Goal: Contribute content

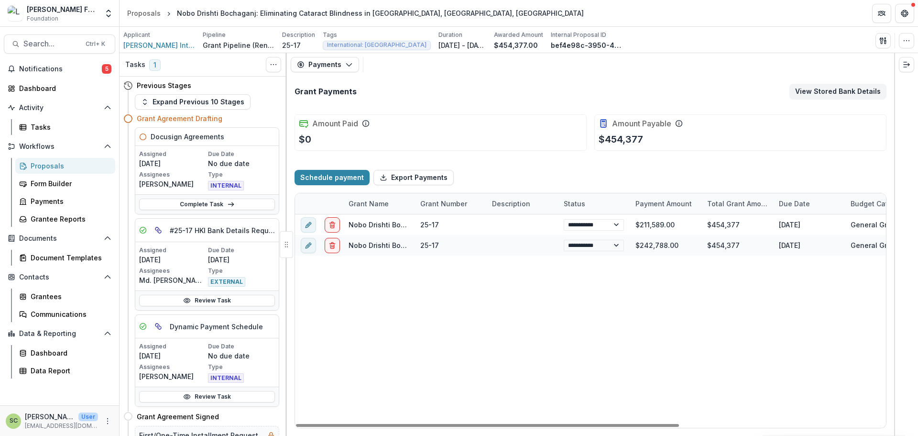
scroll to position [0, 23]
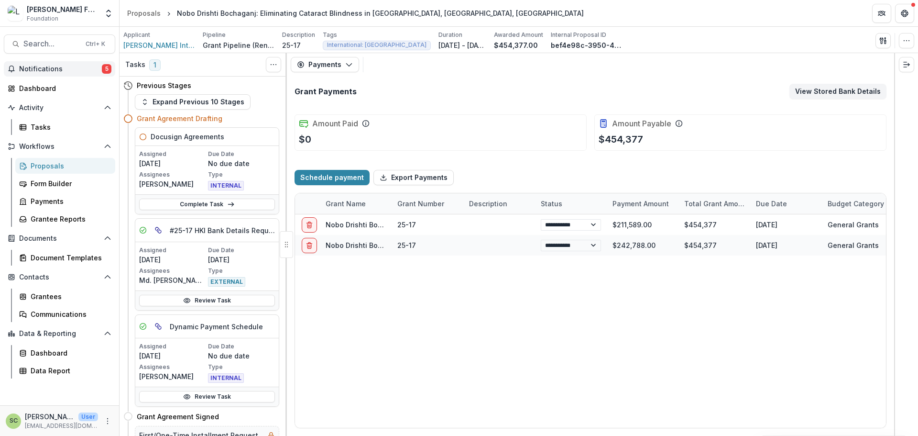
click at [92, 75] on button "Notifications 5" at bounding box center [59, 68] width 111 height 15
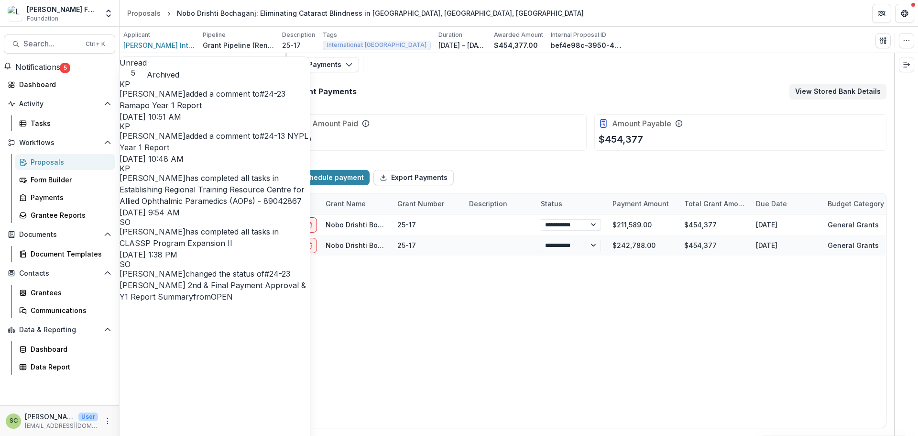
scroll to position [0, 0]
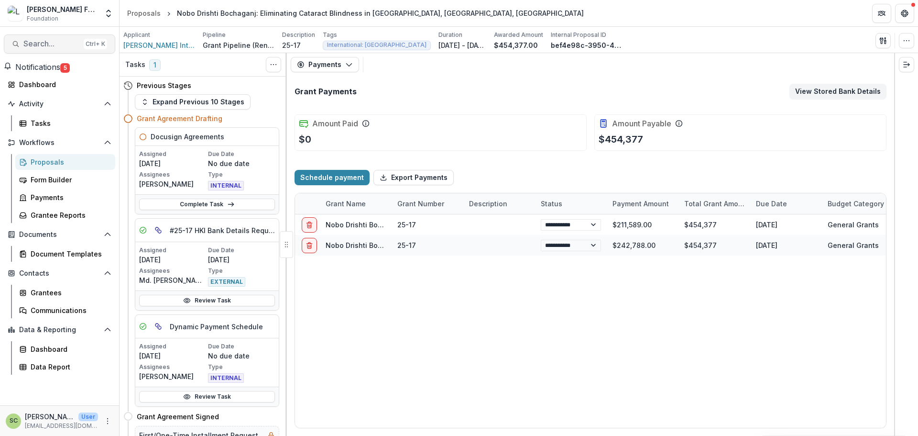
click at [71, 43] on span "Search..." at bounding box center [51, 43] width 56 height 9
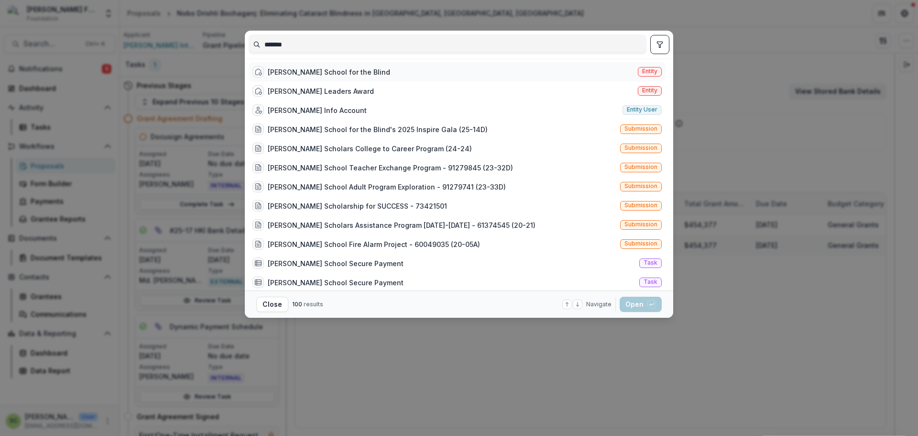
type input "*******"
click at [337, 77] on div "[PERSON_NAME] School for the Blind" at bounding box center [322, 71] width 138 height 11
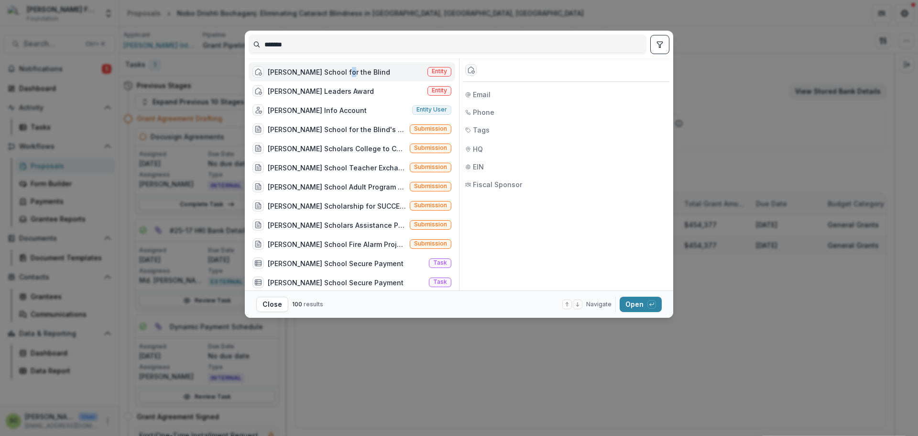
click at [337, 77] on div "[PERSON_NAME] School for the Blind" at bounding box center [322, 71] width 138 height 11
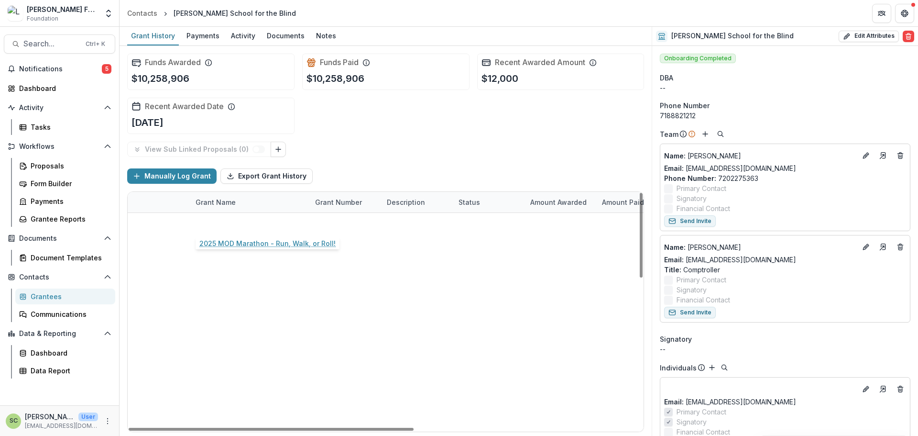
click at [232, 222] on link "2025 MOD Marathon - Run, Walk, or Roll!" at bounding box center [250, 223] width 108 height 10
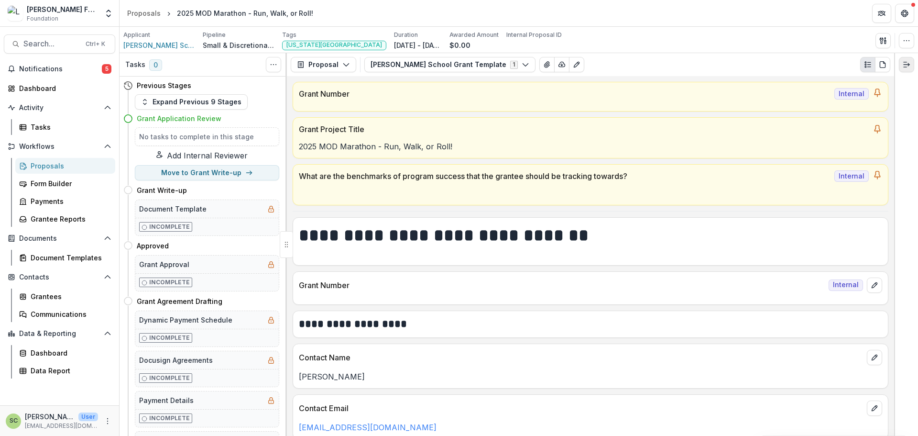
click at [910, 59] on button "Expand right" at bounding box center [906, 64] width 15 height 15
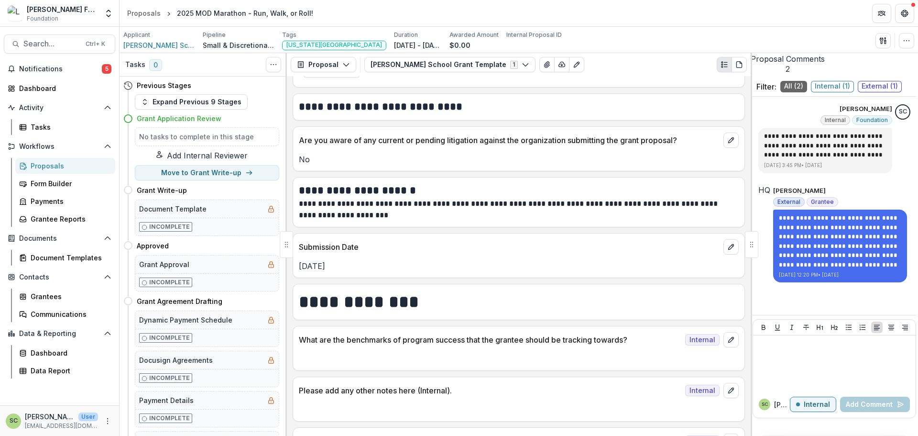
scroll to position [2594, 0]
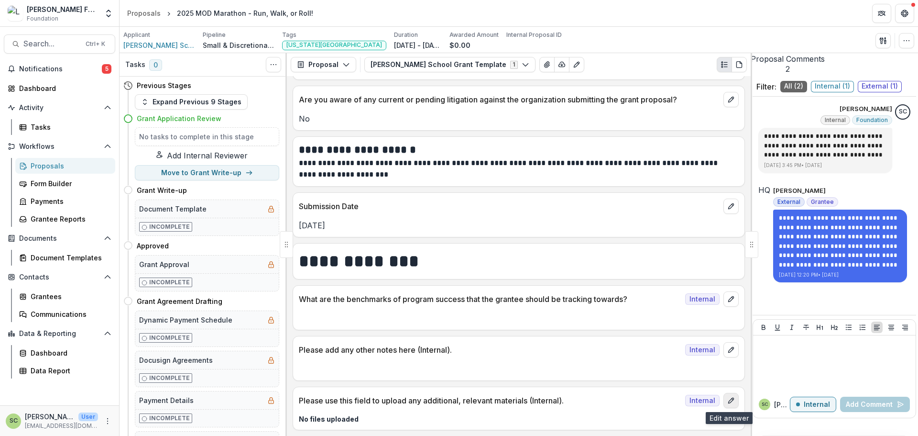
click at [729, 402] on icon "edit" at bounding box center [731, 400] width 5 height 5
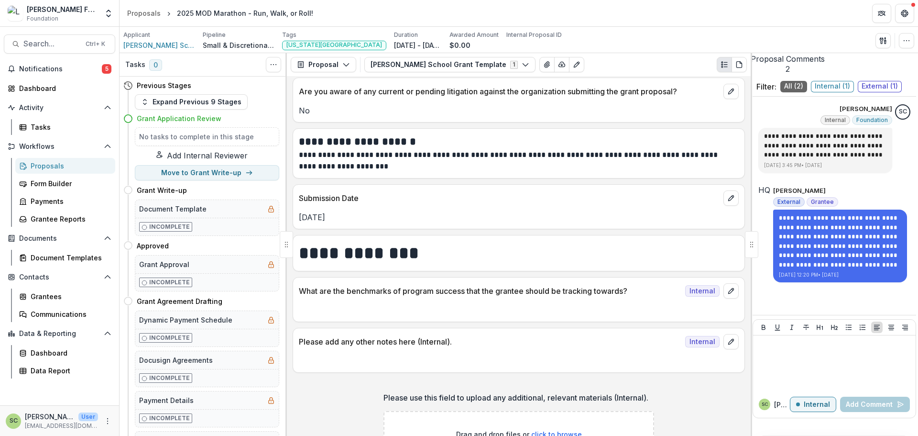
scroll to position [2673, 0]
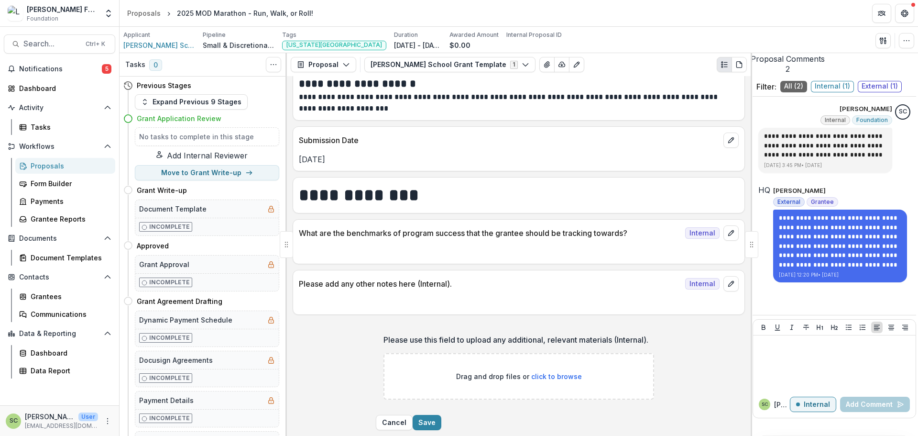
click at [496, 371] on p "Drag and drop files or click to browse" at bounding box center [519, 376] width 126 height 10
type input "**********"
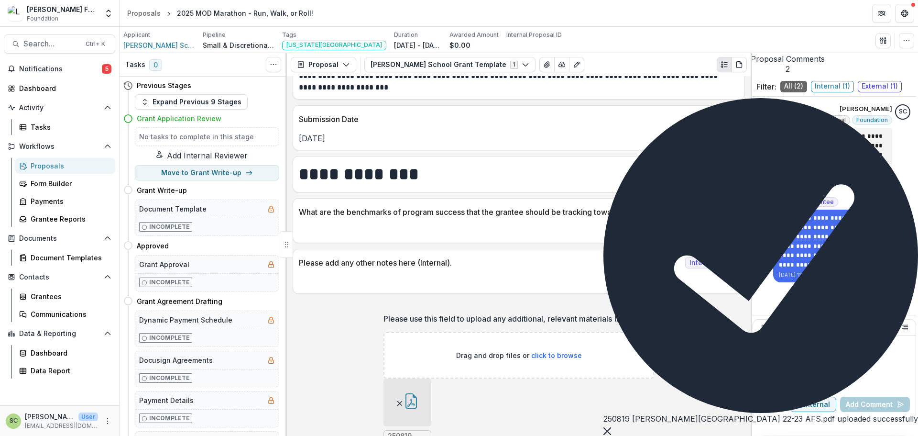
click at [611, 424] on button "Close" at bounding box center [608, 429] width 8 height 11
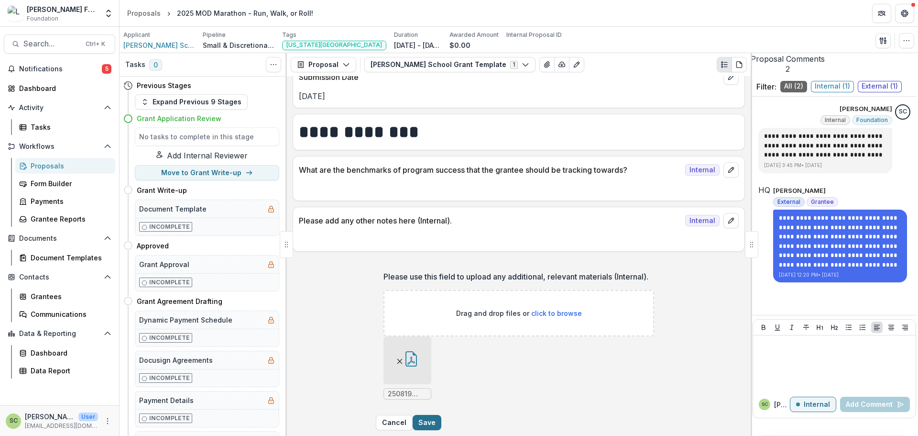
scroll to position [2752, 0]
click at [442, 416] on button "Save" at bounding box center [427, 422] width 29 height 15
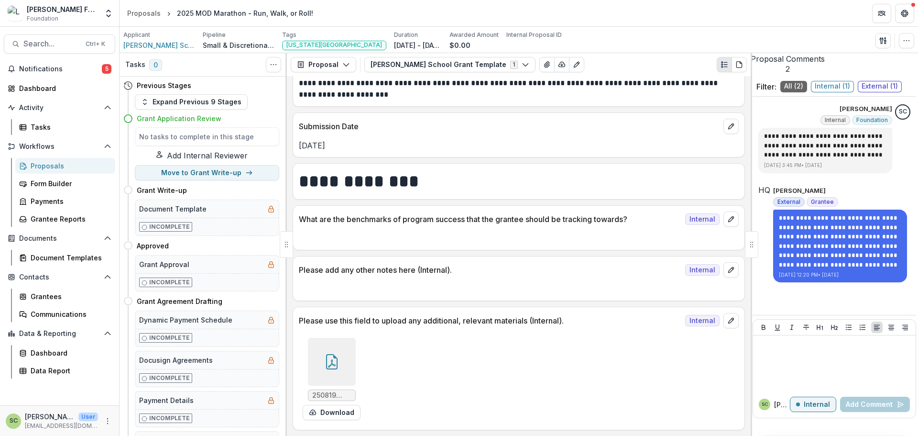
scroll to position [2674, 0]
click at [813, 383] on div at bounding box center [834, 363] width 155 height 48
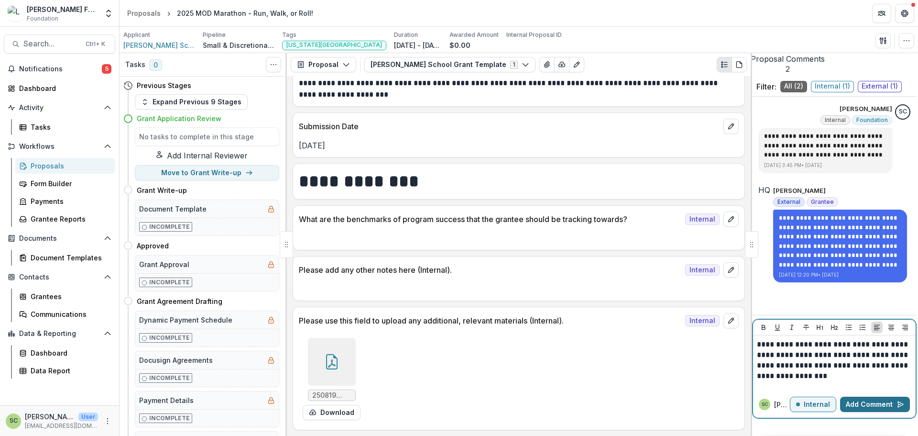
click at [864, 412] on button "Add Comment" at bounding box center [875, 404] width 70 height 15
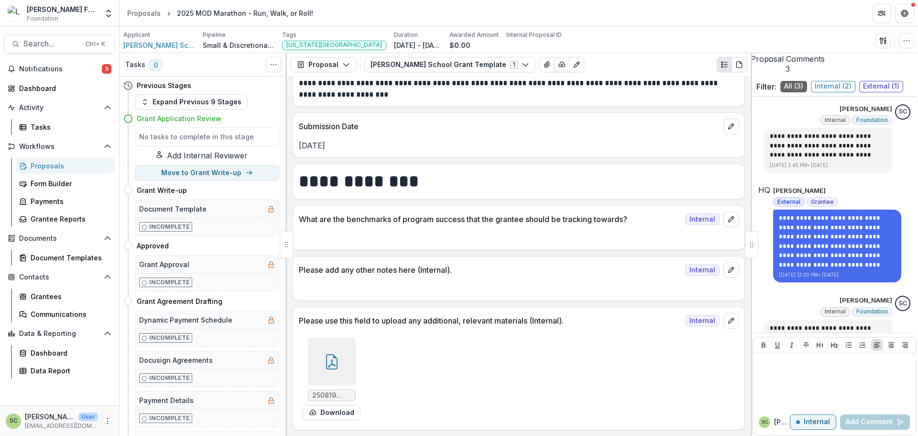
scroll to position [50, 0]
